Goal: Information Seeking & Learning: Learn about a topic

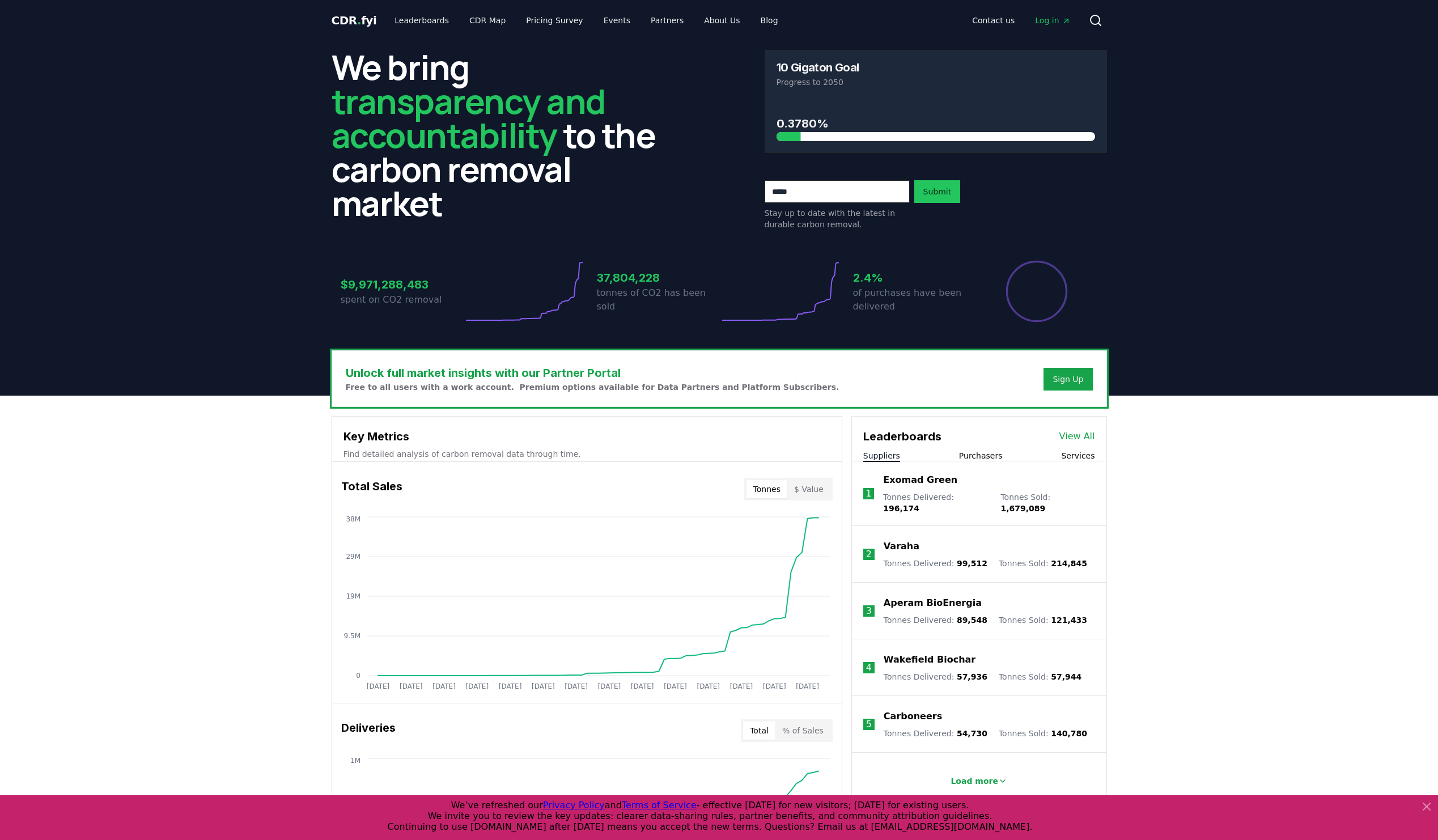
click at [980, 454] on button "Purchasers" at bounding box center [980, 456] width 43 height 11
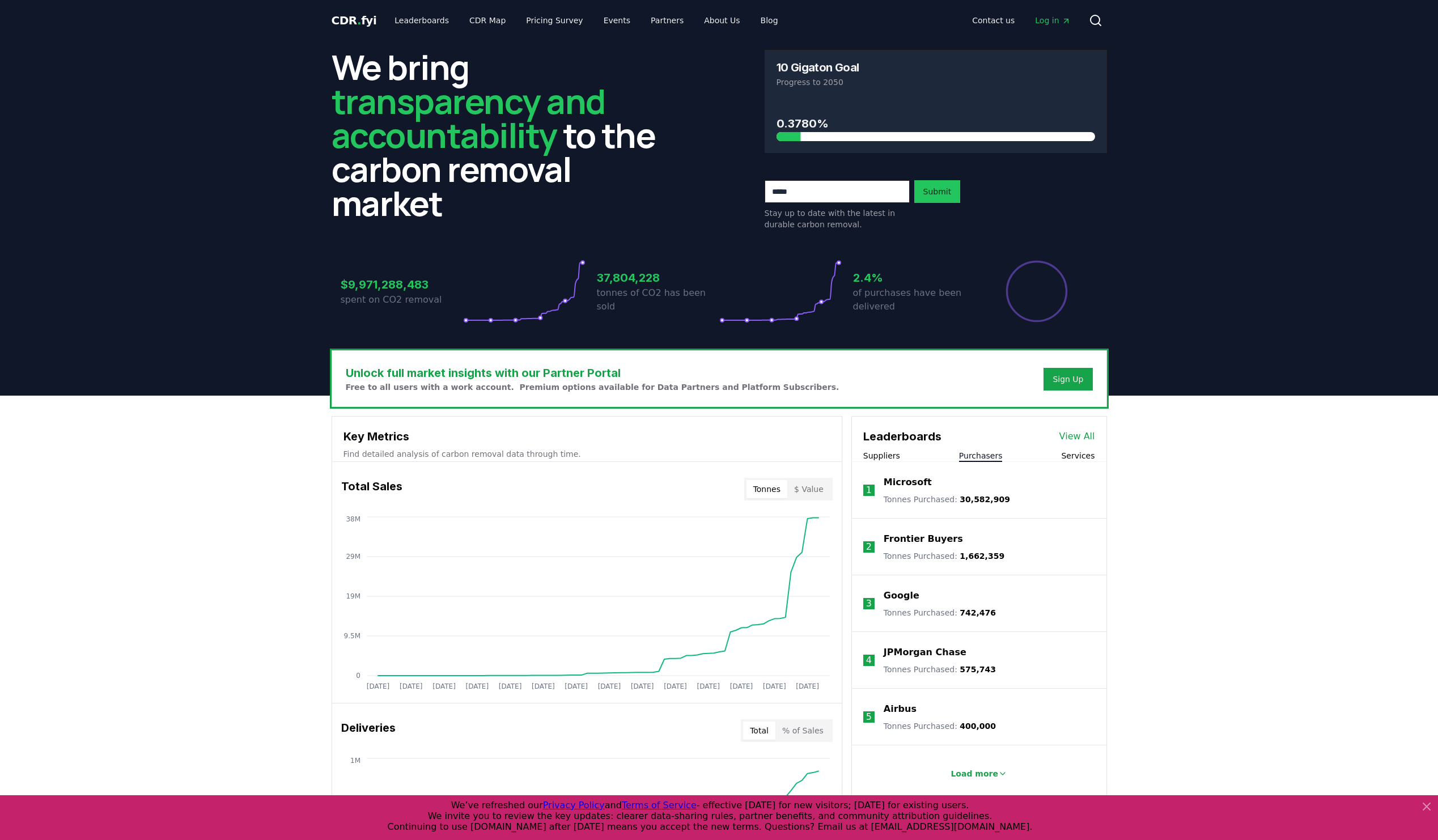
scroll to position [57, 0]
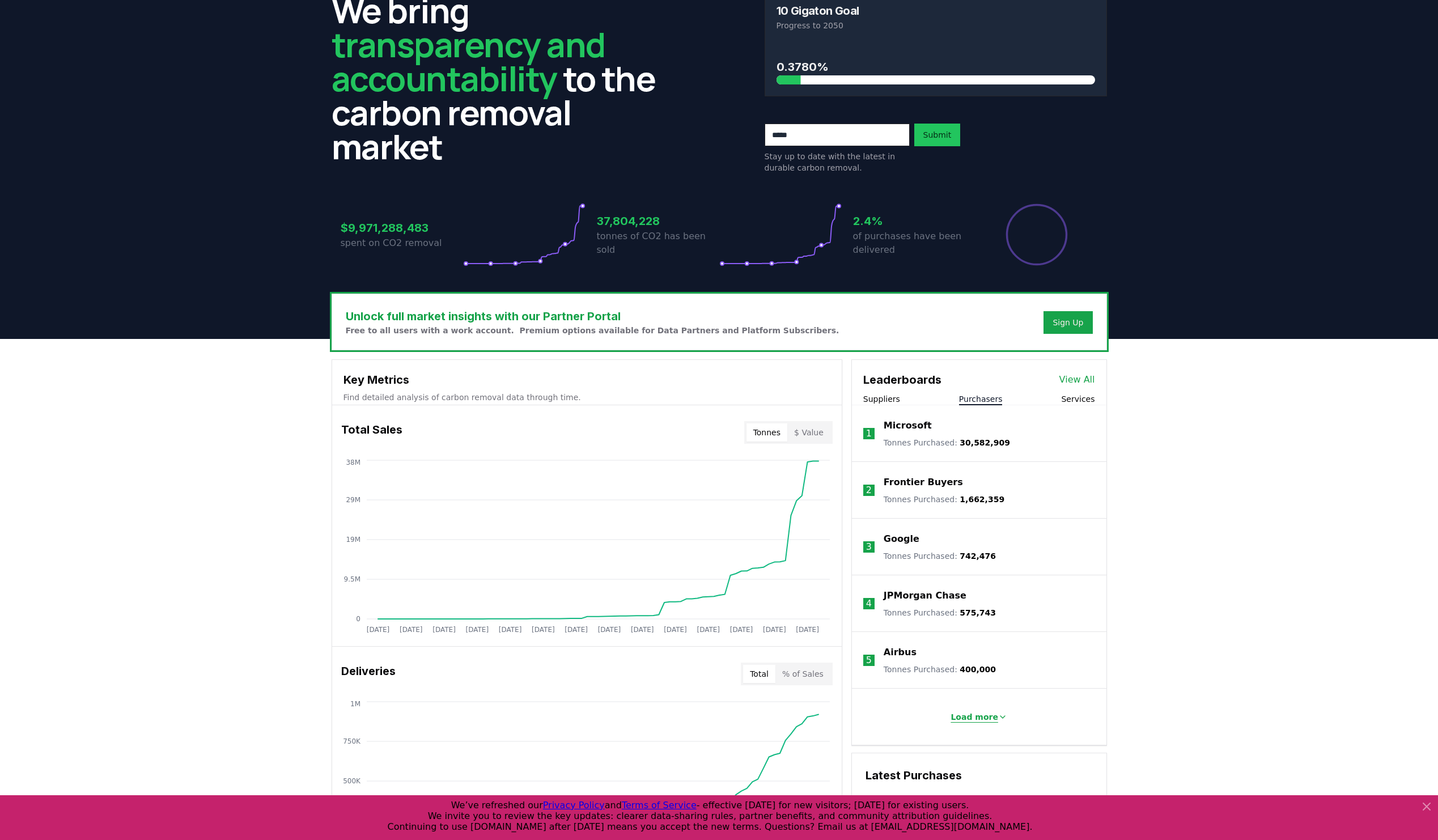
click at [994, 713] on p "Load more" at bounding box center [975, 716] width 48 height 11
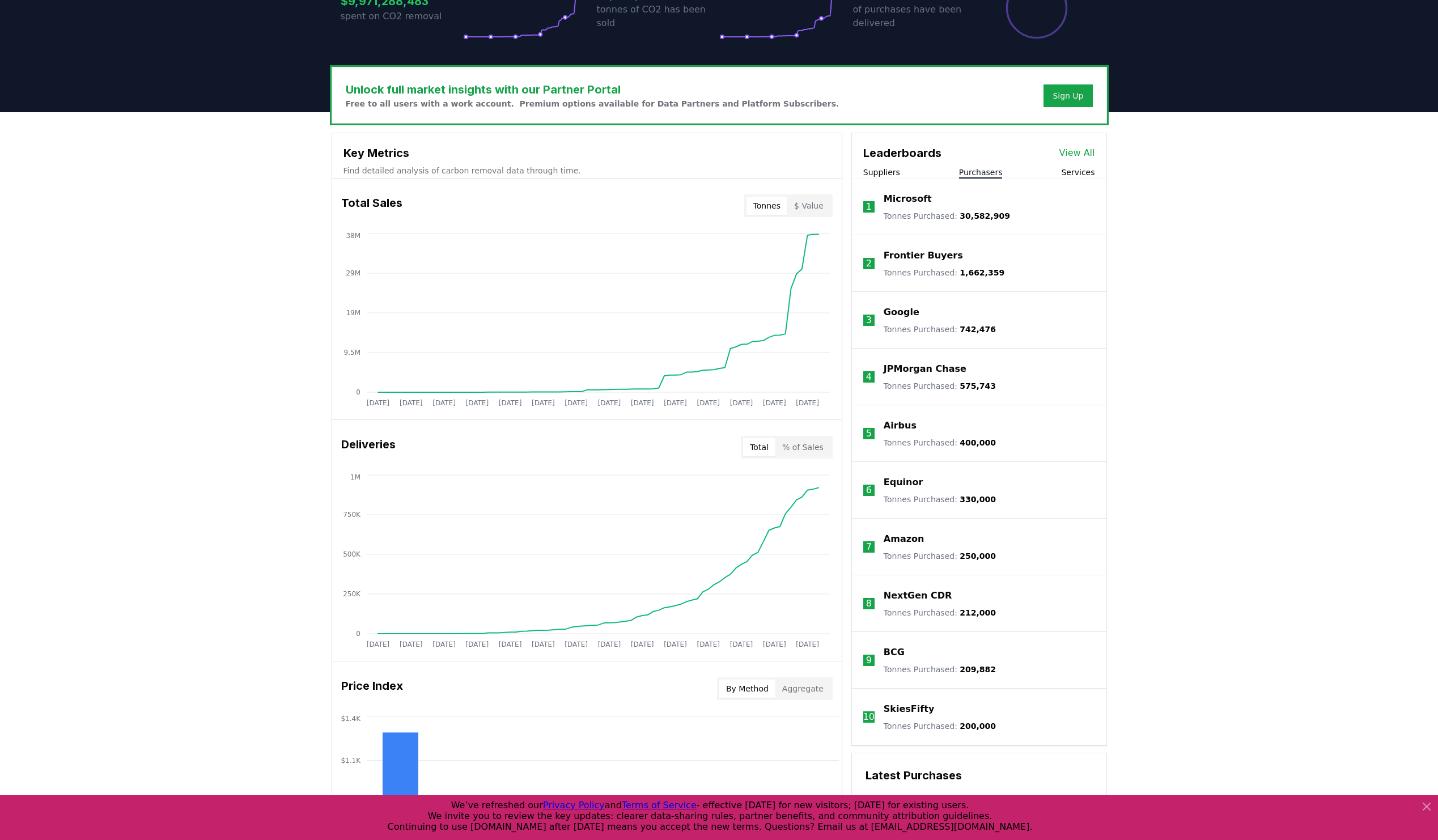
scroll to position [0, 0]
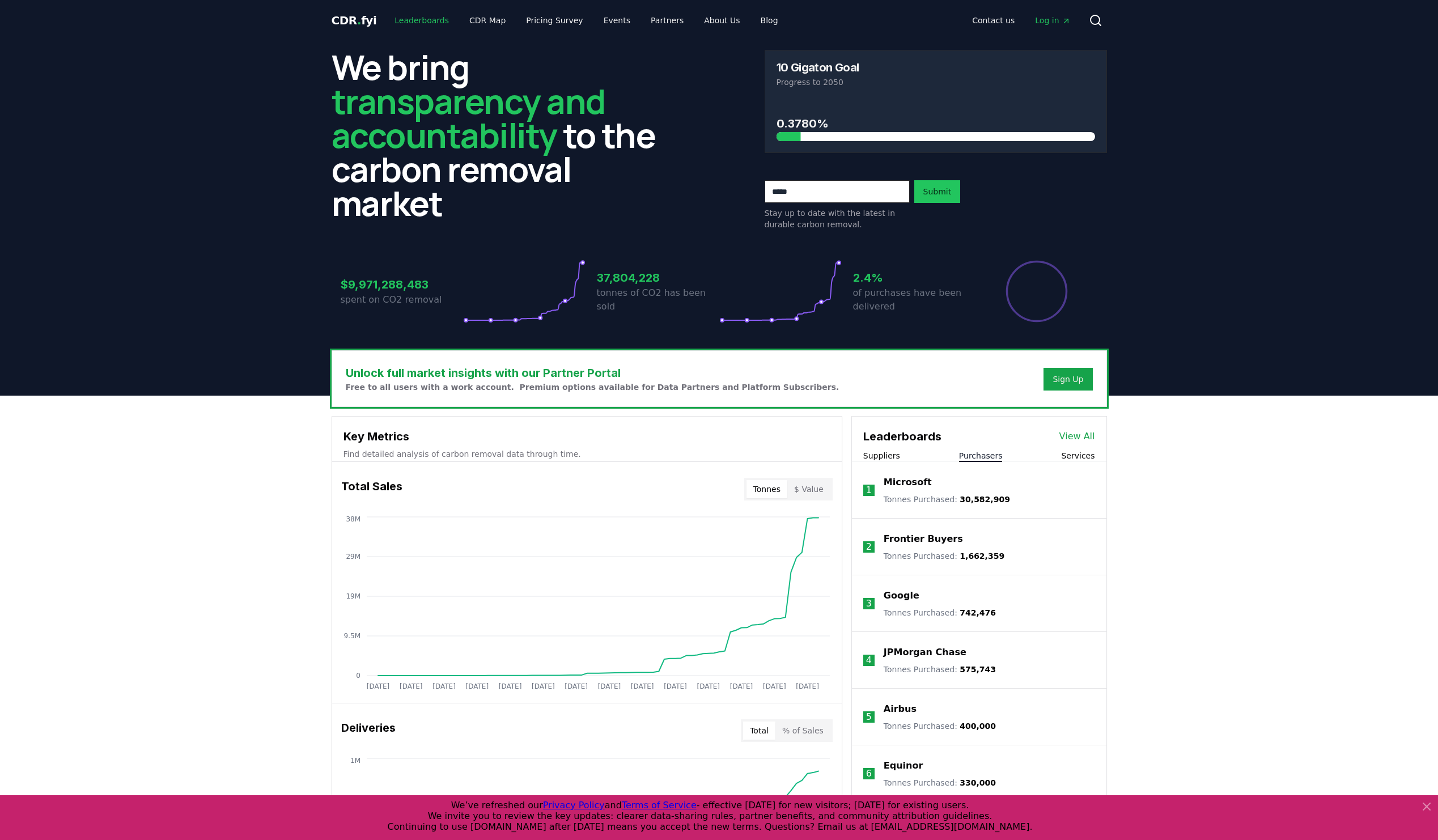
click at [414, 23] on link "Leaderboards" at bounding box center [421, 20] width 72 height 20
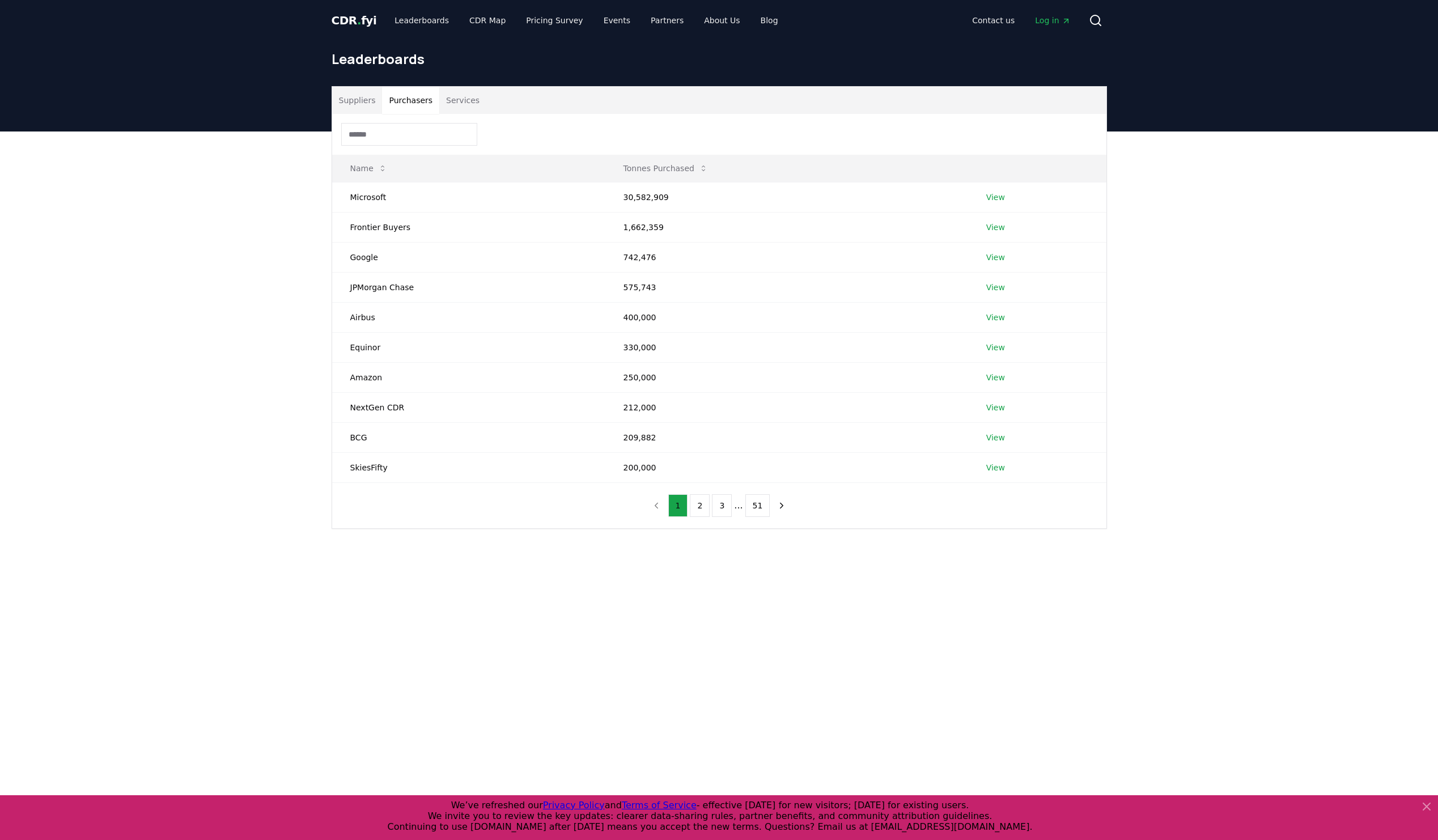
click at [408, 106] on button "Purchasers" at bounding box center [410, 100] width 57 height 27
click at [400, 134] on input at bounding box center [409, 134] width 136 height 23
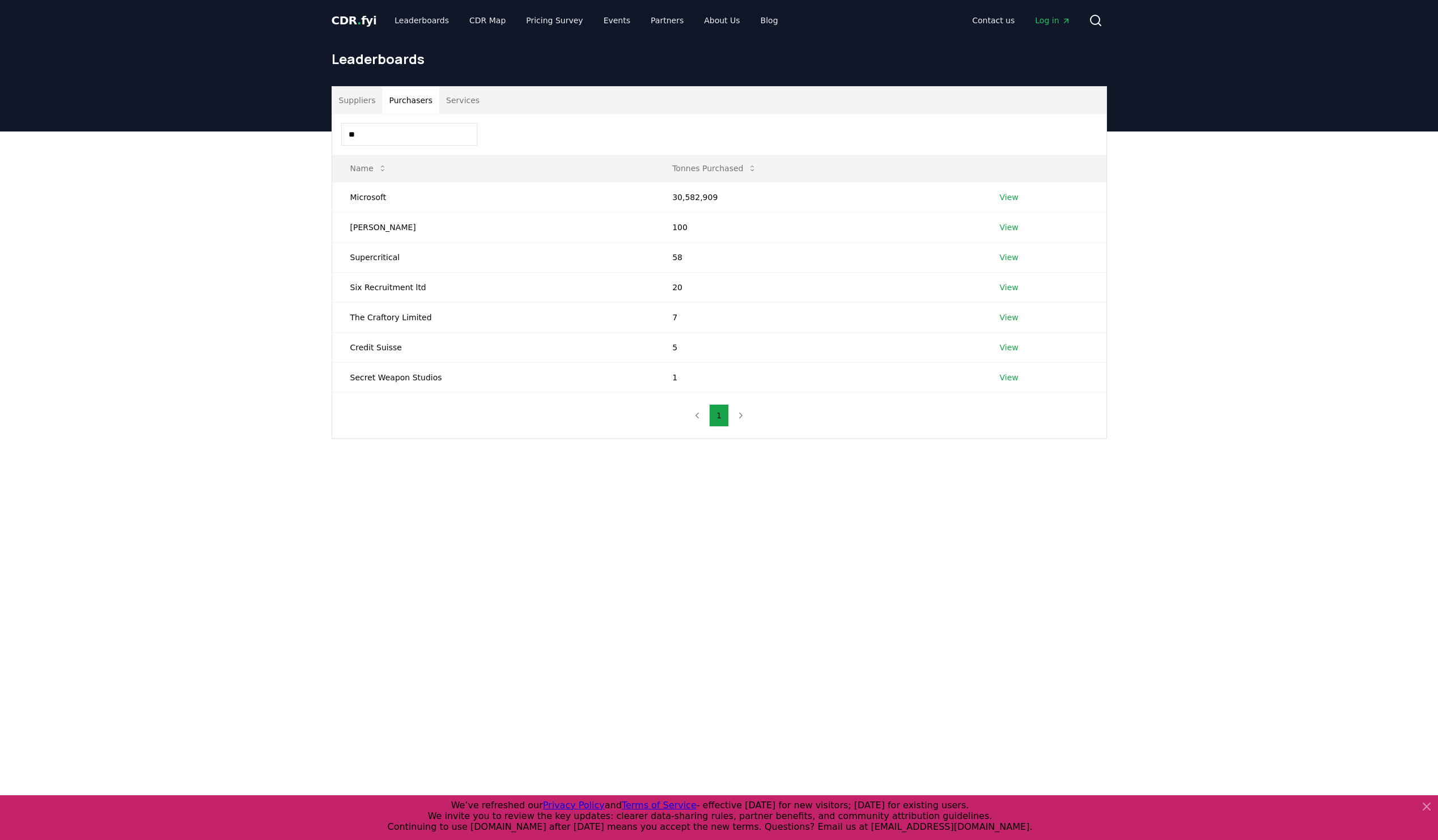
type input "*"
type input "*****"
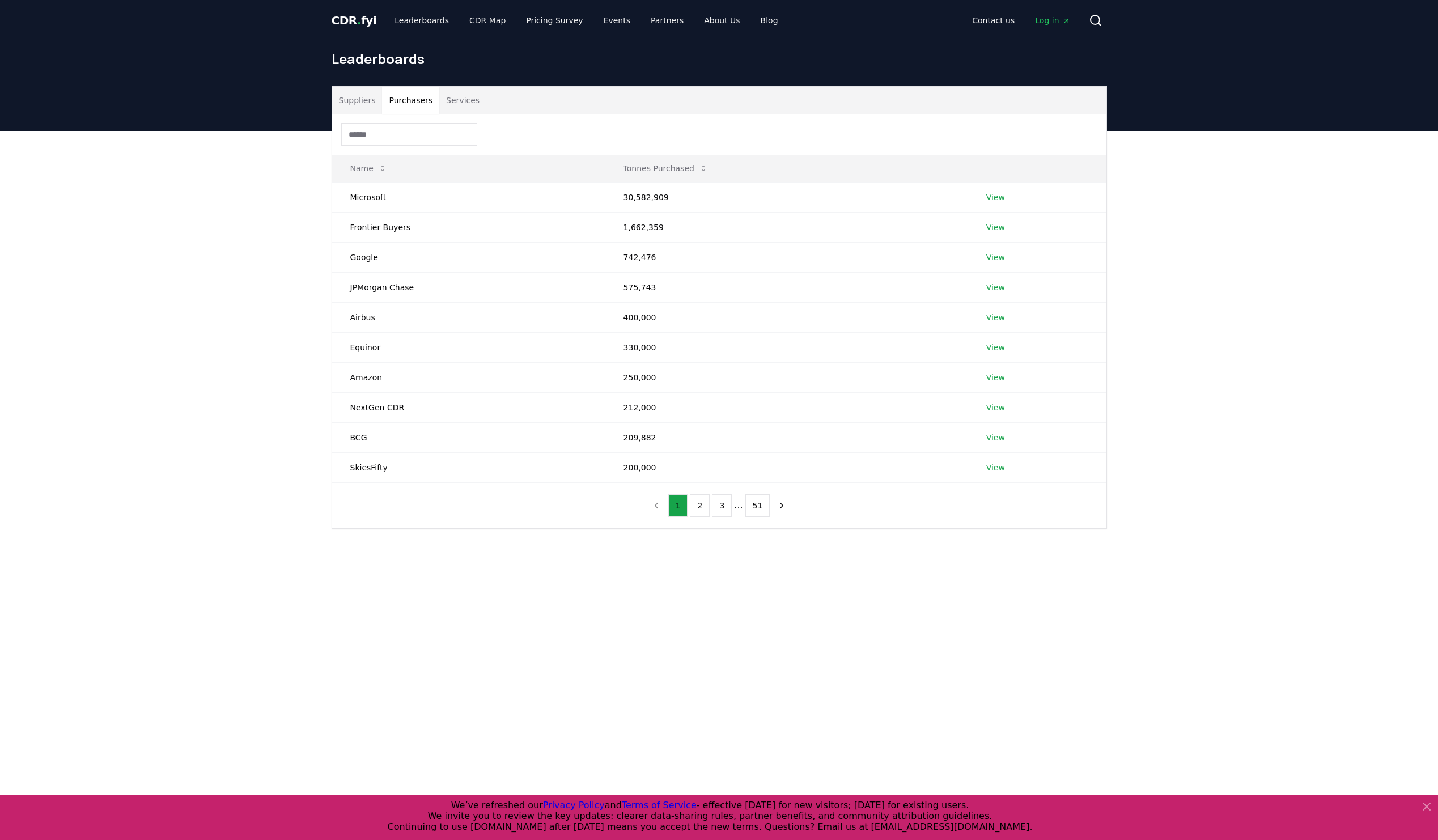
click at [440, 100] on button "Services" at bounding box center [463, 100] width 47 height 27
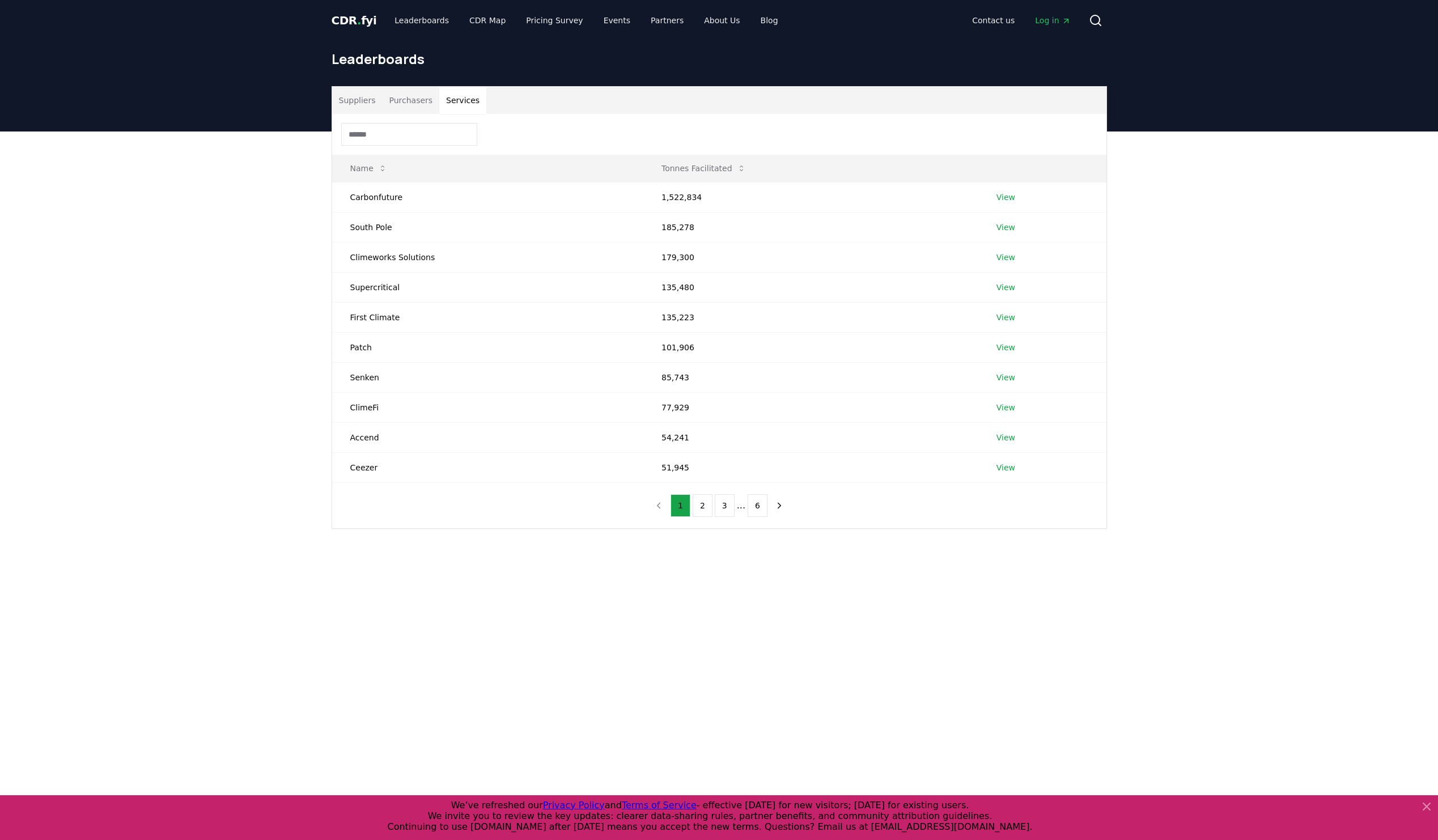
click at [1220, 152] on div "Suppliers Purchasers Services Name Tonnes Facilitated Carbonfuture 1,522,834 Vi…" at bounding box center [719, 353] width 1438 height 442
